Goal: Task Accomplishment & Management: Manage account settings

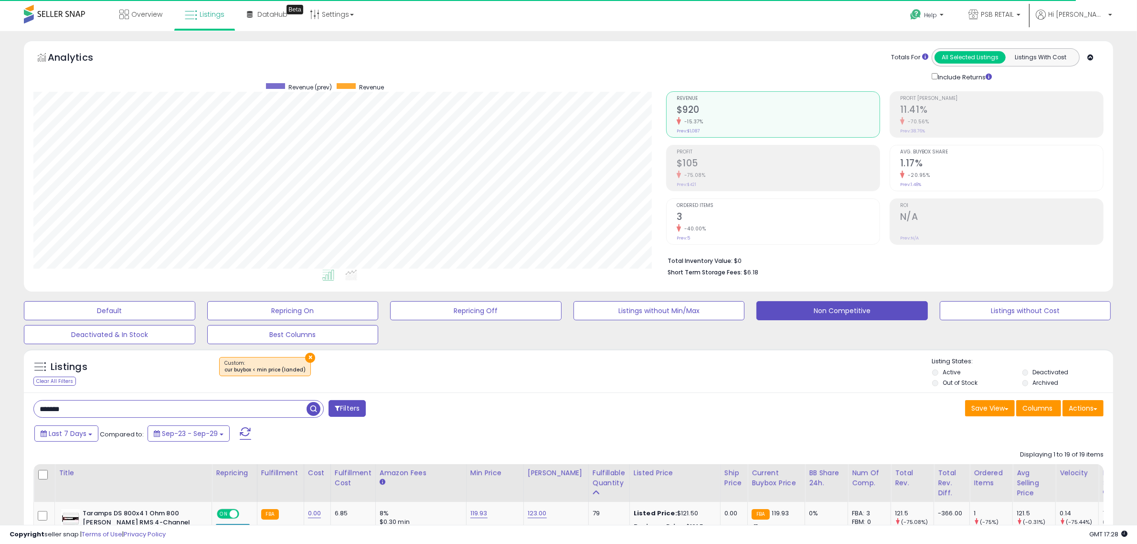
scroll to position [196, 633]
click at [270, 406] on input "*******" at bounding box center [170, 408] width 273 height 17
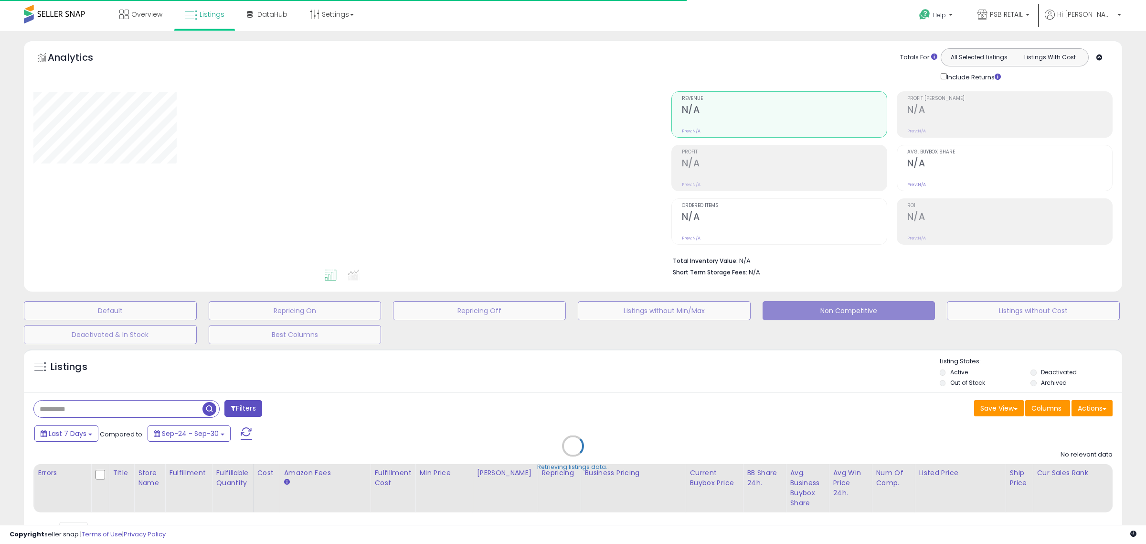
type input "**********"
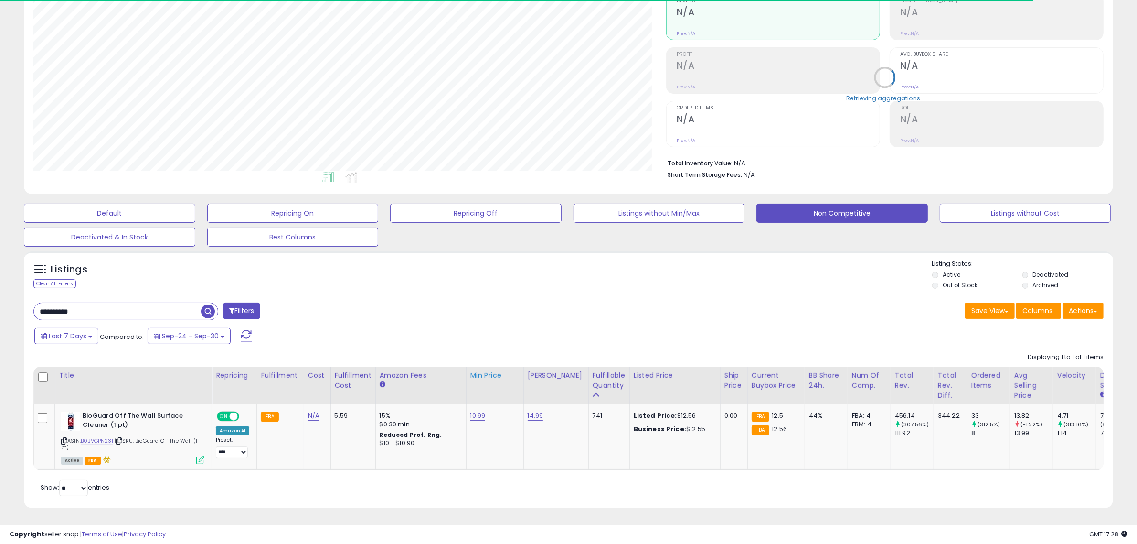
scroll to position [196, 633]
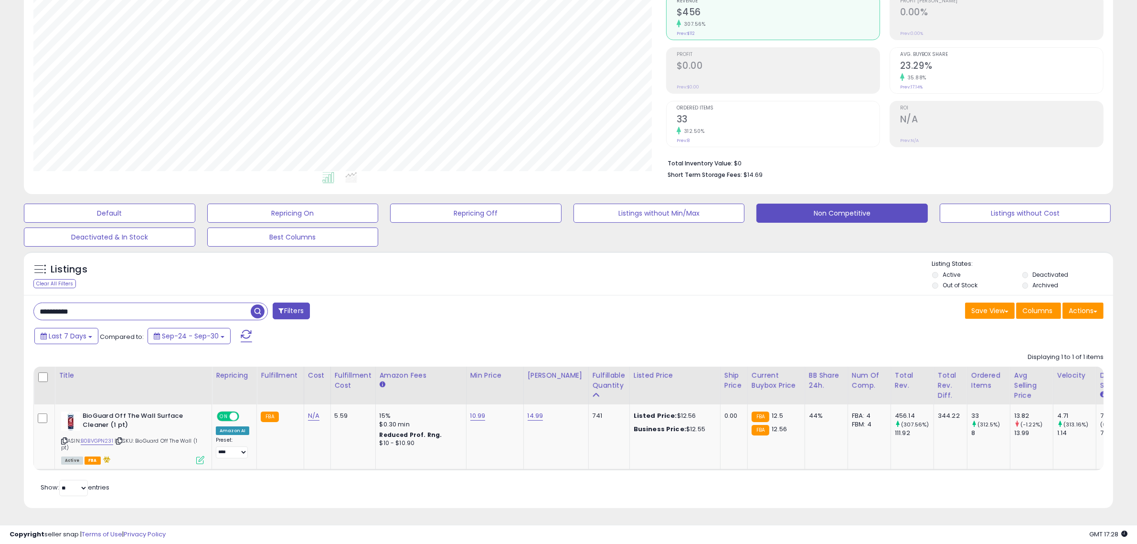
click at [188, 307] on input "**********" at bounding box center [142, 311] width 217 height 17
click at [816, 208] on button "Non Competitive" at bounding box center [842, 212] width 171 height 19
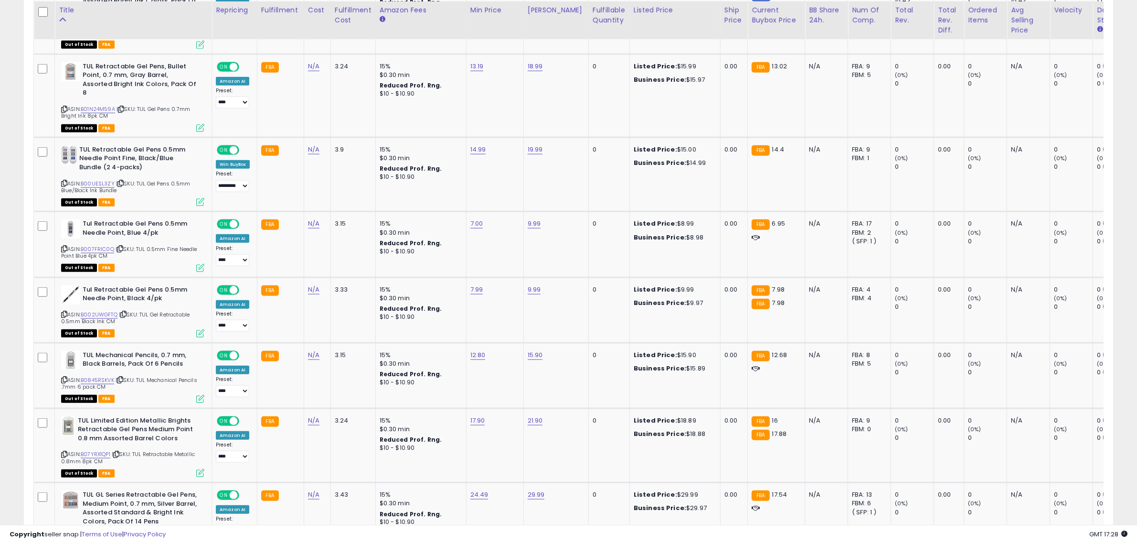
scroll to position [1116, 0]
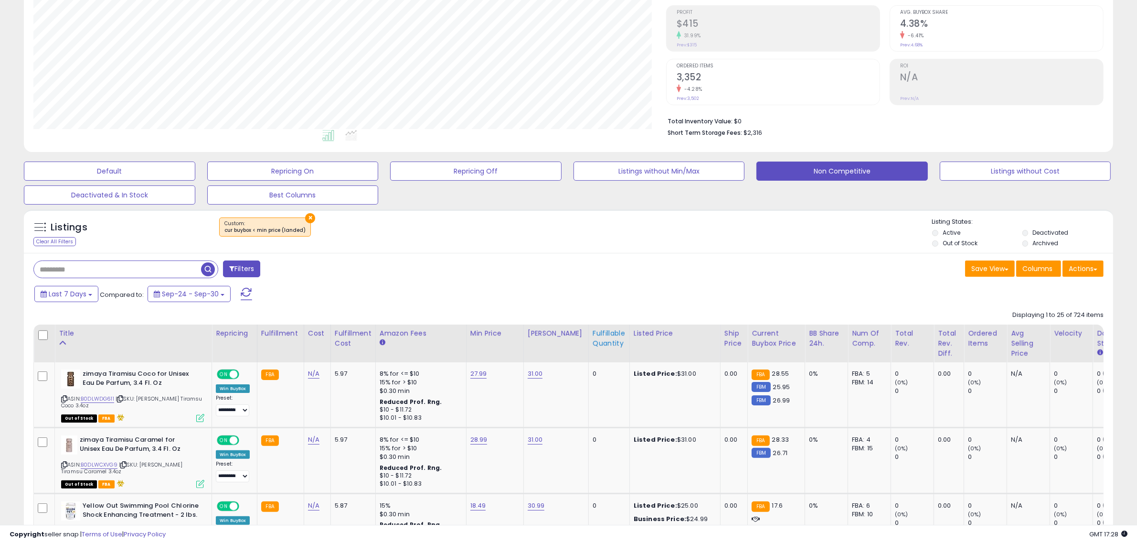
click at [598, 348] on div "Fulfillable Quantity" at bounding box center [609, 338] width 33 height 20
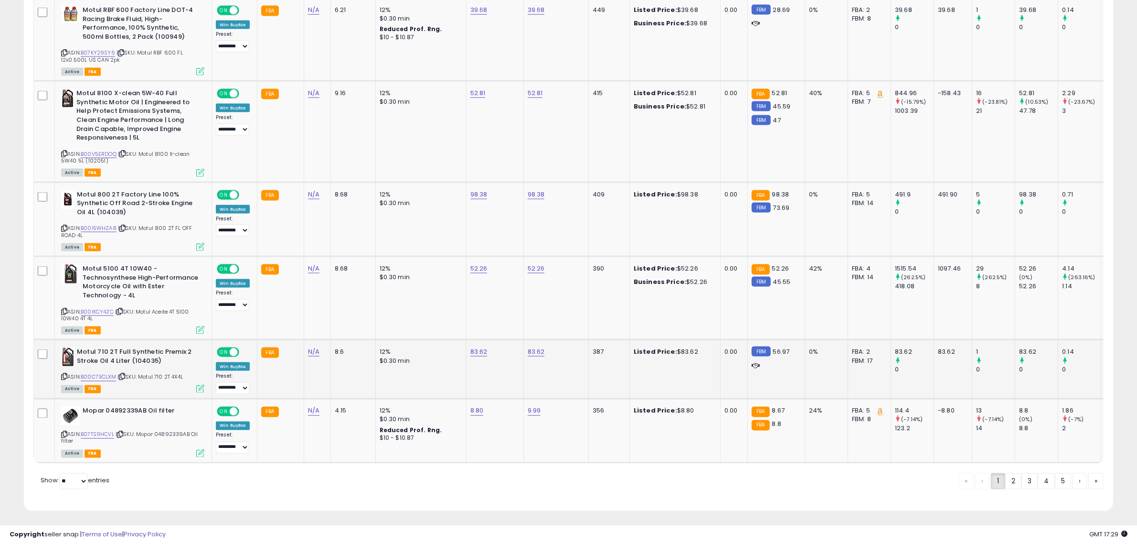
scroll to position [1898, 0]
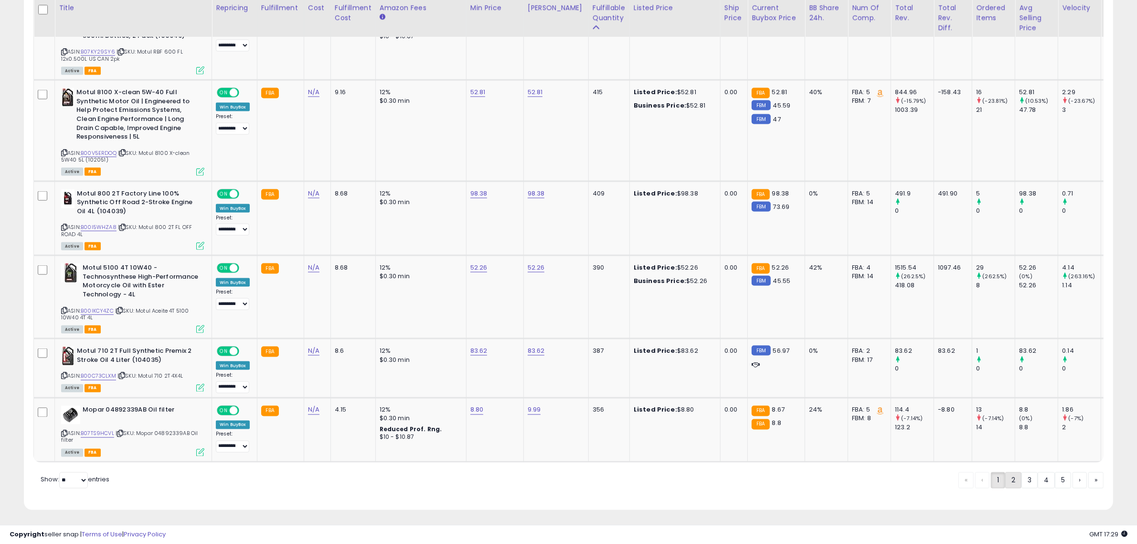
click at [1005, 473] on link "2" at bounding box center [1013, 480] width 16 height 16
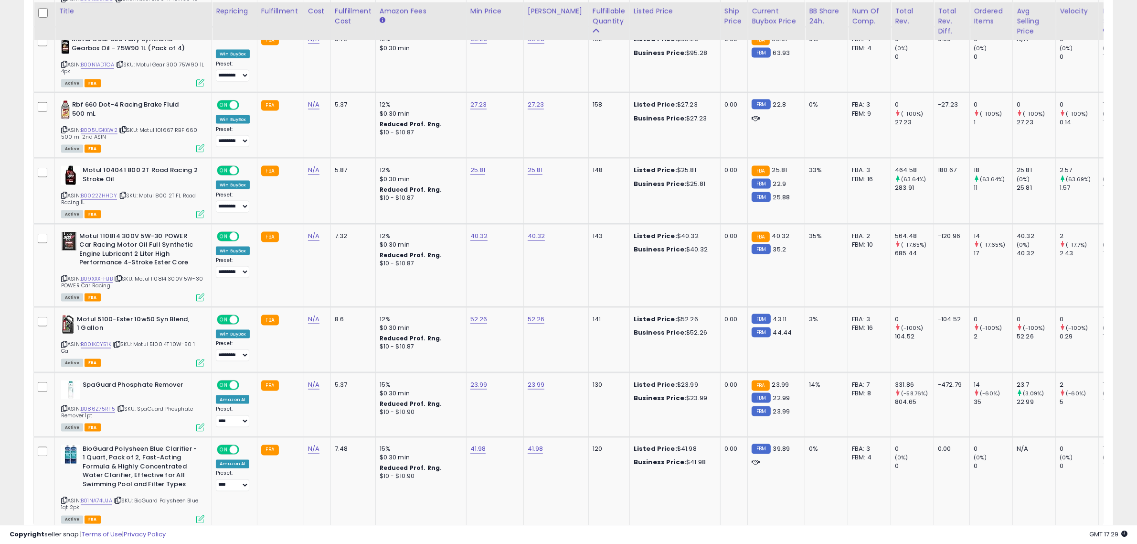
scroll to position [1889, 0]
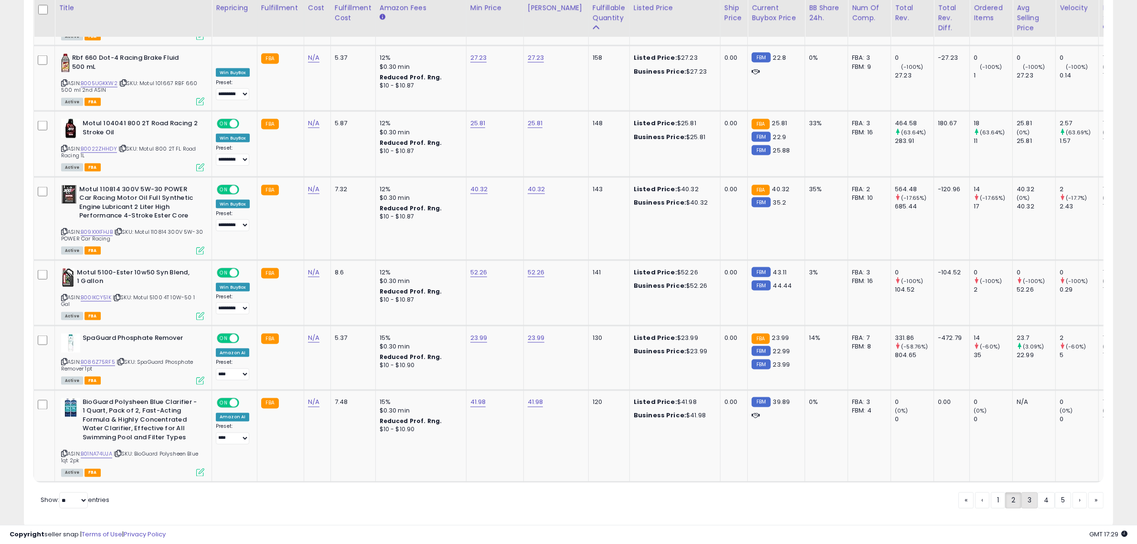
click at [1027, 492] on link "3" at bounding box center [1030, 500] width 16 height 16
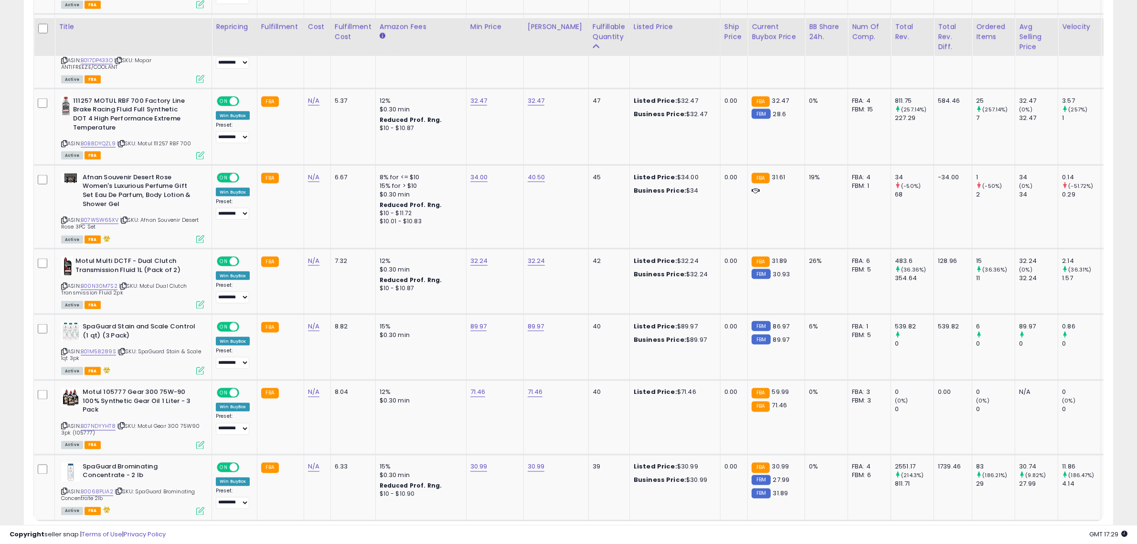
scroll to position [1902, 0]
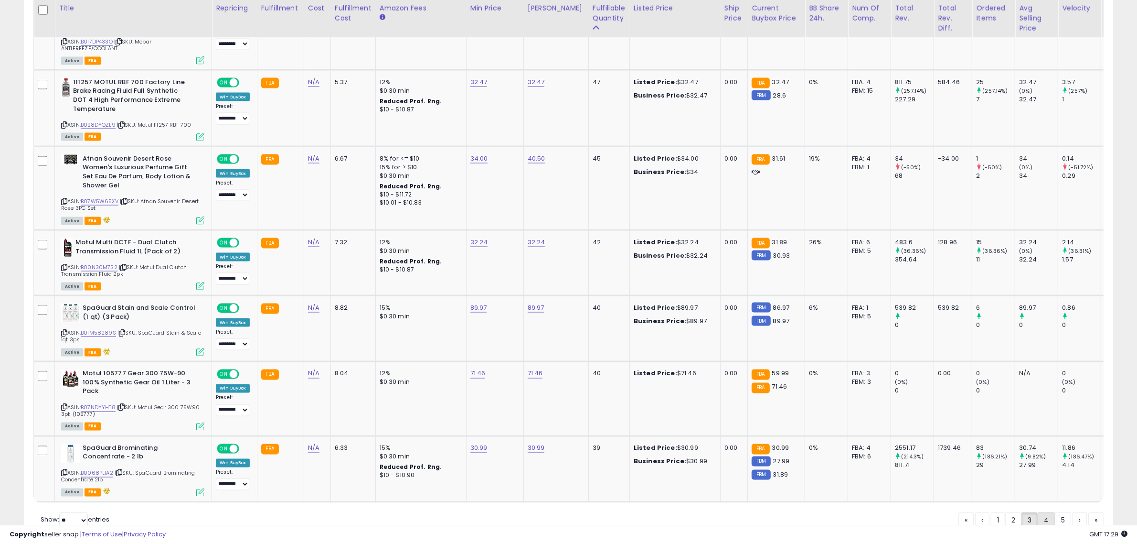
click at [1044, 516] on link "4" at bounding box center [1046, 520] width 17 height 16
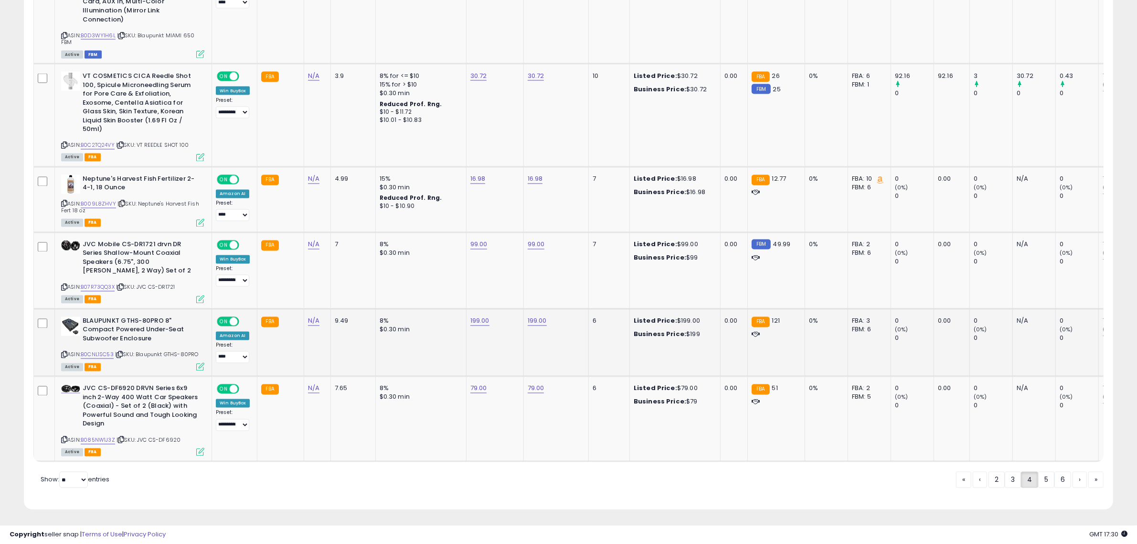
scroll to position [2144, 0]
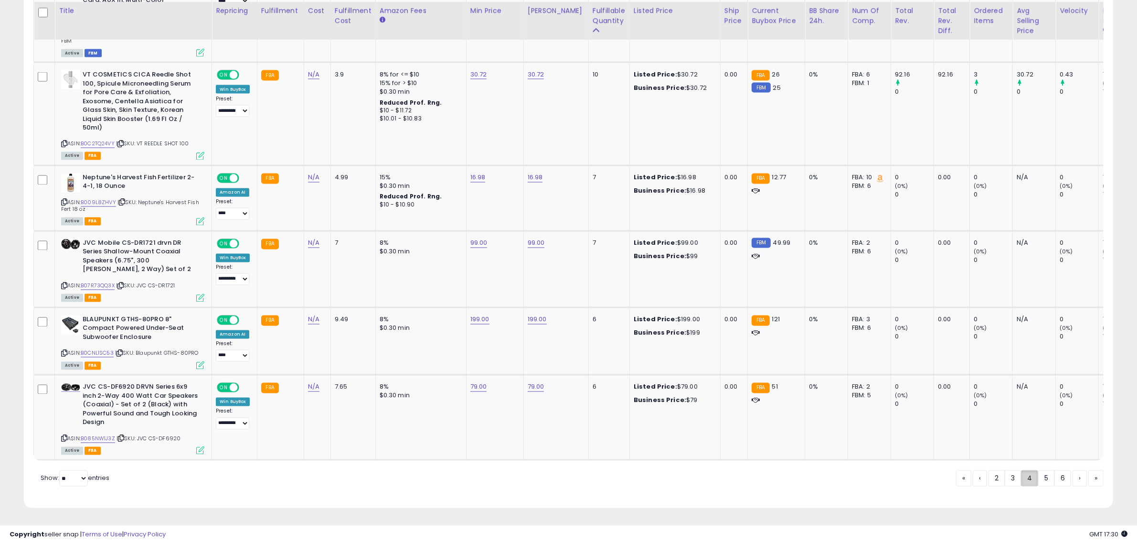
drag, startPoint x: 1039, startPoint y: 478, endPoint x: 1033, endPoint y: 479, distance: 6.3
click at [1038, 479] on link "5" at bounding box center [1046, 478] width 16 height 16
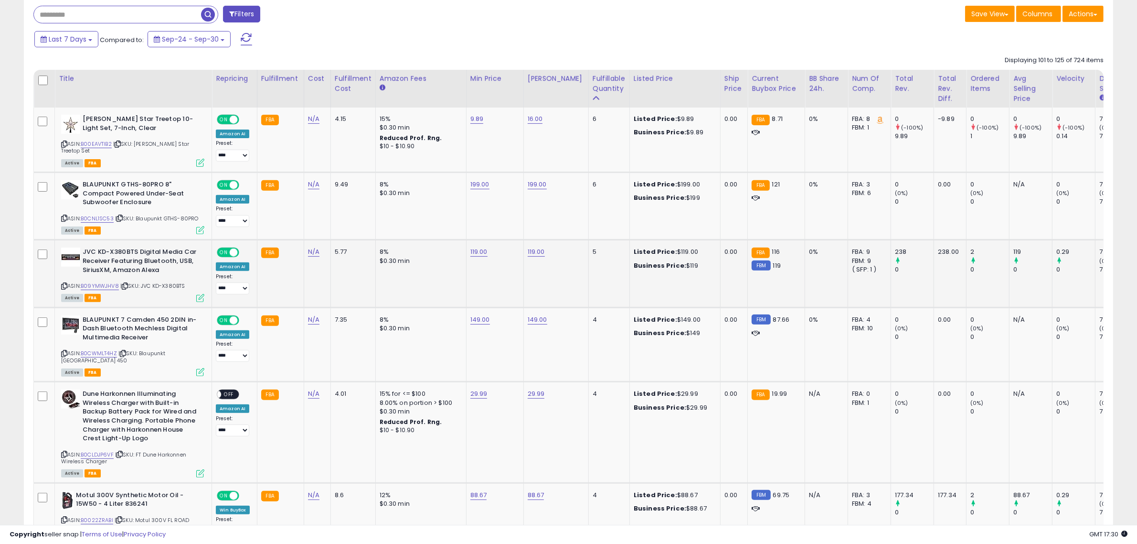
scroll to position [409, 0]
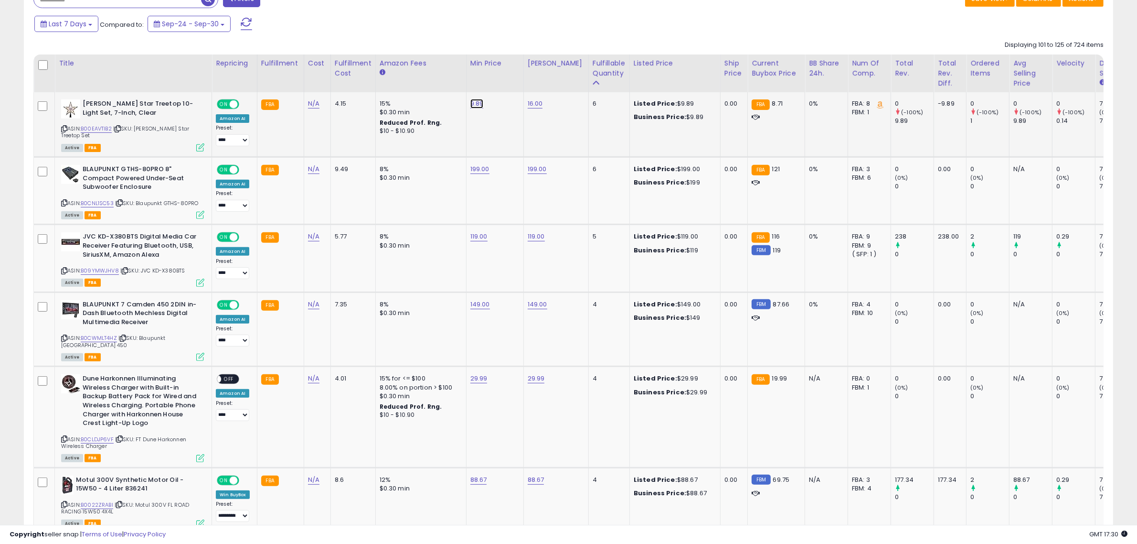
click at [474, 106] on link "9.89" at bounding box center [476, 104] width 13 height 10
drag, startPoint x: 449, startPoint y: 82, endPoint x: 342, endPoint y: 94, distance: 107.6
click at [348, 94] on tr "**********" at bounding box center [718, 124] width 1368 height 65
type input "*"
click button "submit" at bounding box center [499, 79] width 16 height 14
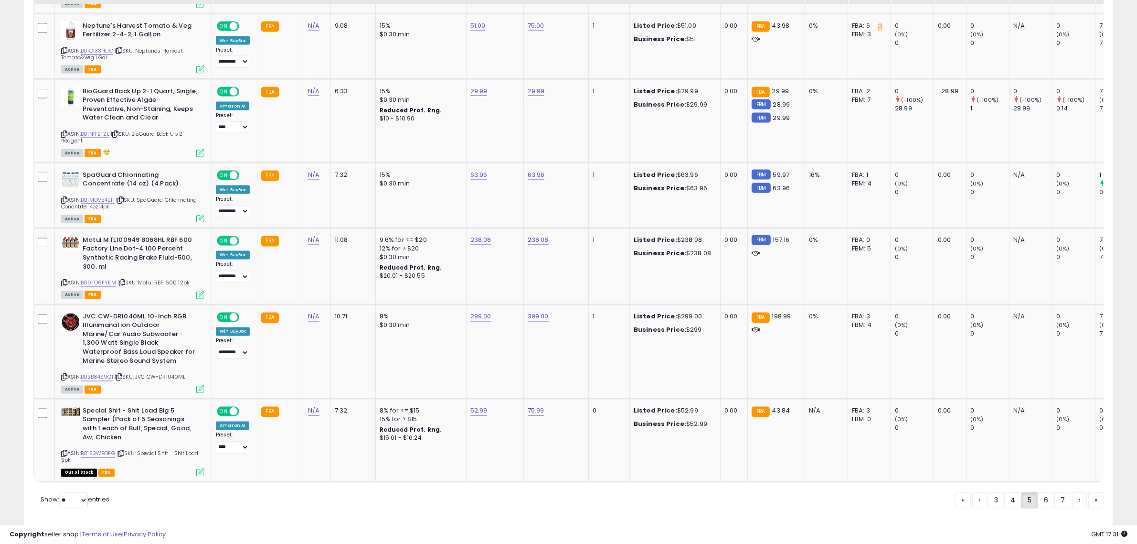
scroll to position [2071, 0]
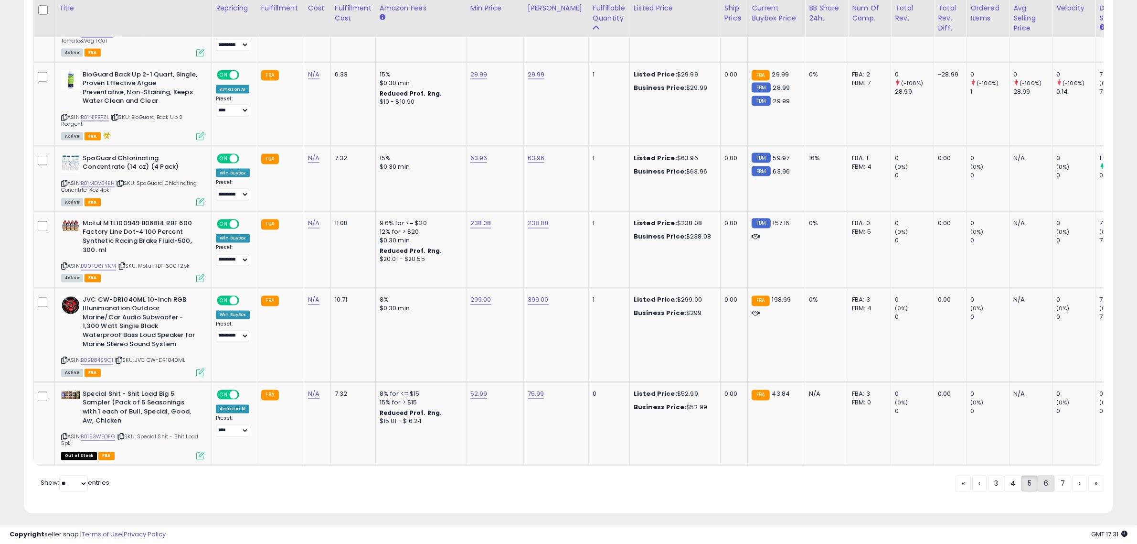
click at [1038, 479] on link "6" at bounding box center [1046, 483] width 17 height 16
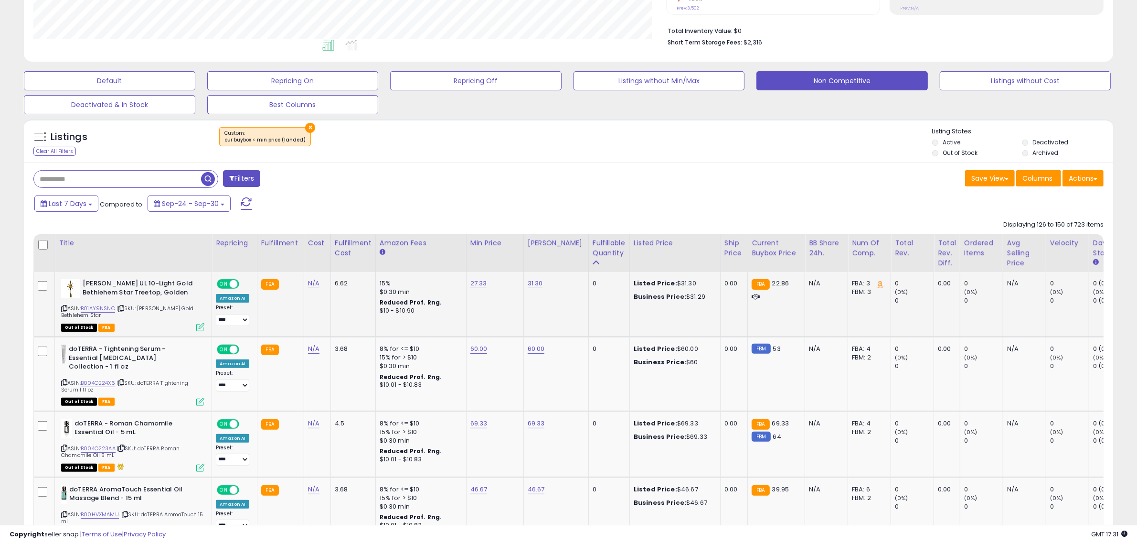
scroll to position [230, 0]
click at [480, 284] on link "27.33" at bounding box center [478, 283] width 17 height 10
drag, startPoint x: 450, startPoint y: 259, endPoint x: 363, endPoint y: 276, distance: 88.0
click at [363, 276] on tr "**********" at bounding box center [715, 303] width 1362 height 65
type input "**"
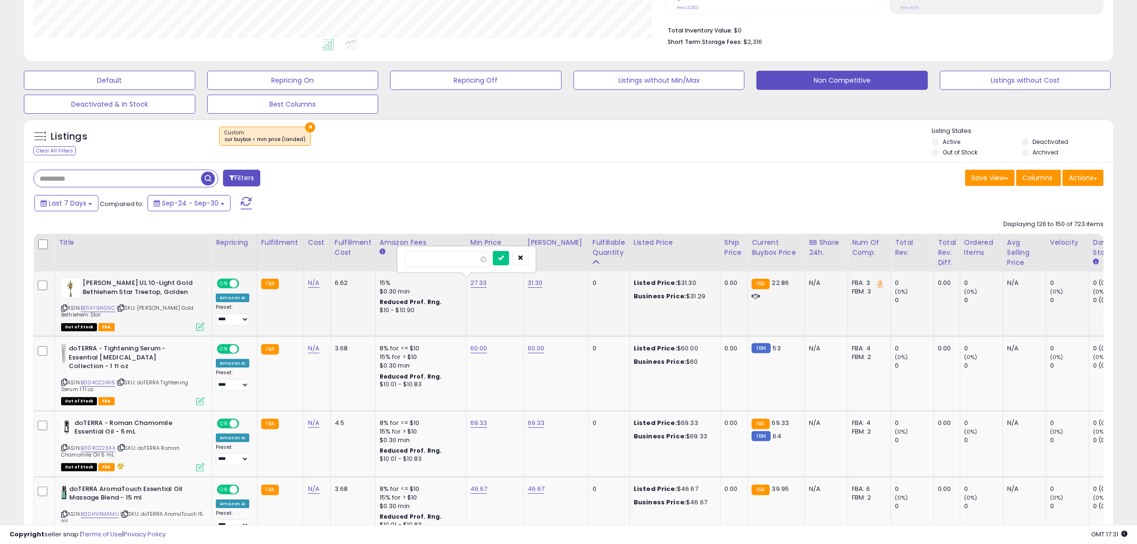
click button "submit" at bounding box center [501, 258] width 16 height 14
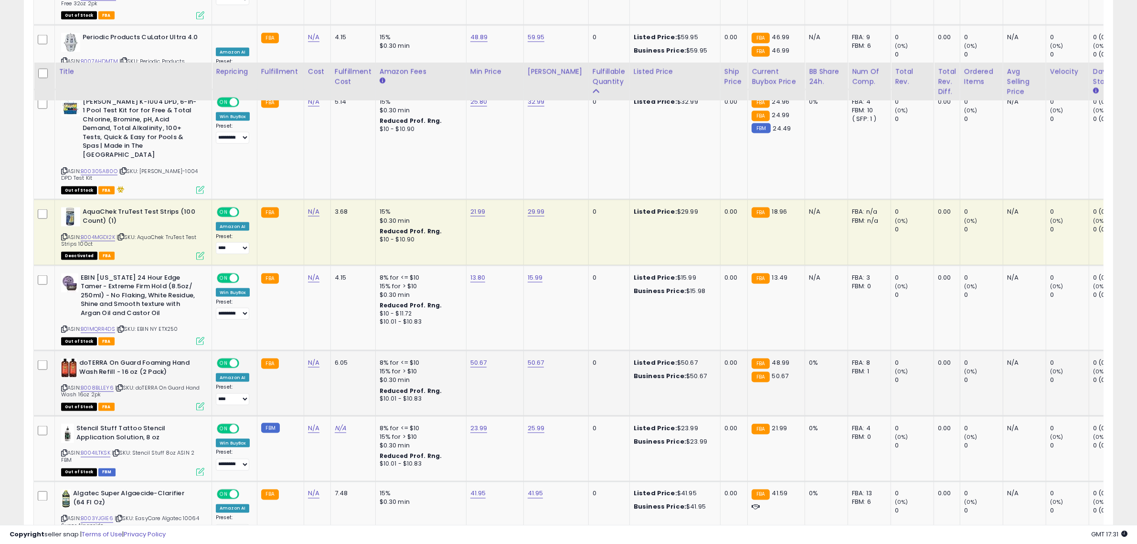
scroll to position [1901, 0]
